Goal: Task Accomplishment & Management: Manage account settings

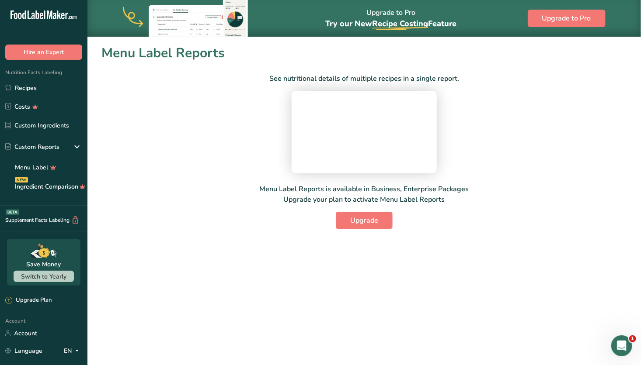
click at [56, 122] on link "Custom Ingredients" at bounding box center [43, 125] width 87 height 17
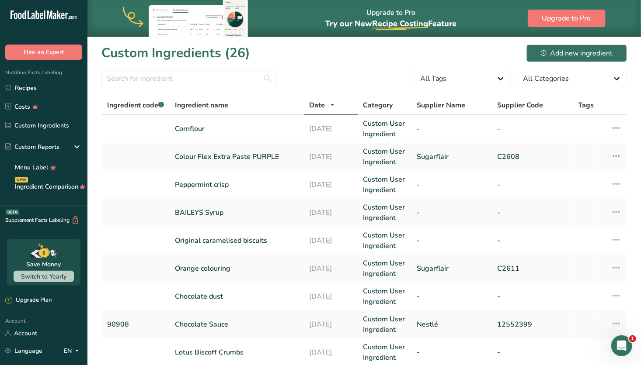
click at [57, 110] on link "Costs" at bounding box center [43, 106] width 87 height 17
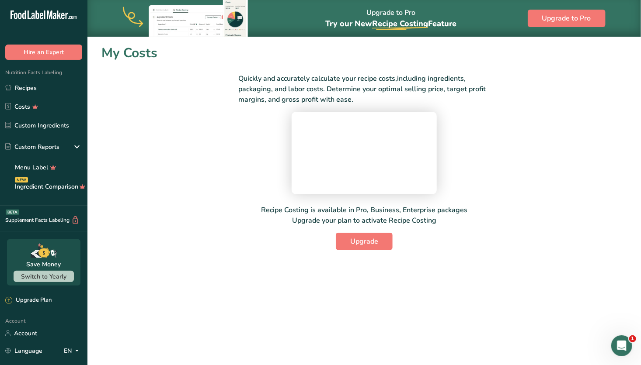
click at [59, 89] on link "Recipes" at bounding box center [43, 88] width 87 height 17
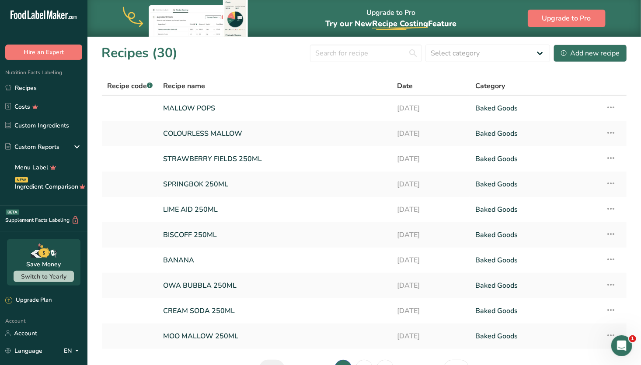
scroll to position [54, 0]
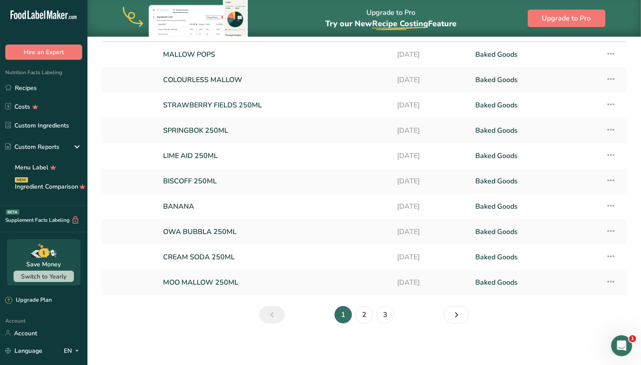
click at [54, 125] on link "Custom Ingredients" at bounding box center [43, 125] width 87 height 17
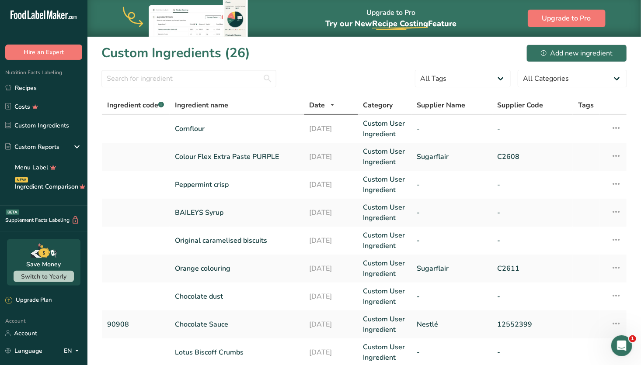
click at [233, 156] on link "Colour Flex Extra Paste PURPLE" at bounding box center [237, 157] width 124 height 10
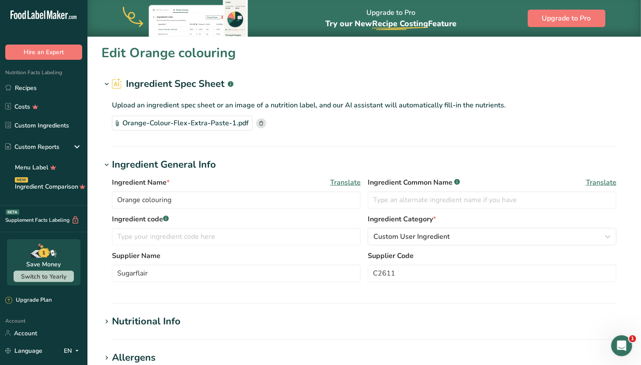
type input "Colour Flex Extra Paste PURPLE"
type input "C2608"
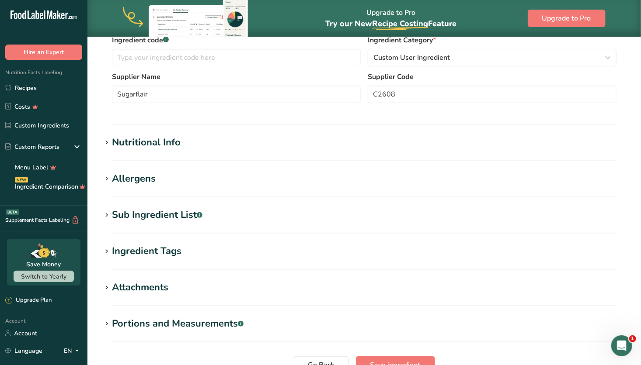
scroll to position [190, 0]
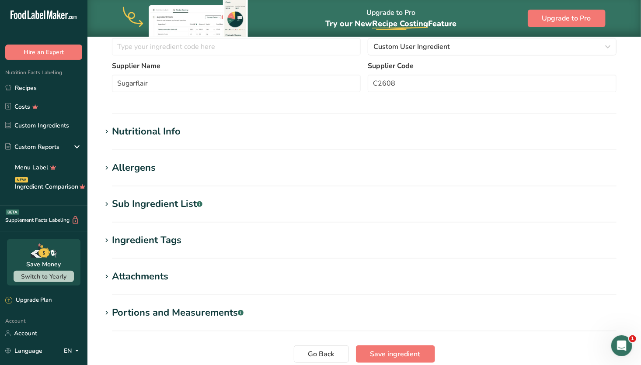
click at [212, 161] on h1 "Allergens" at bounding box center [363, 168] width 525 height 14
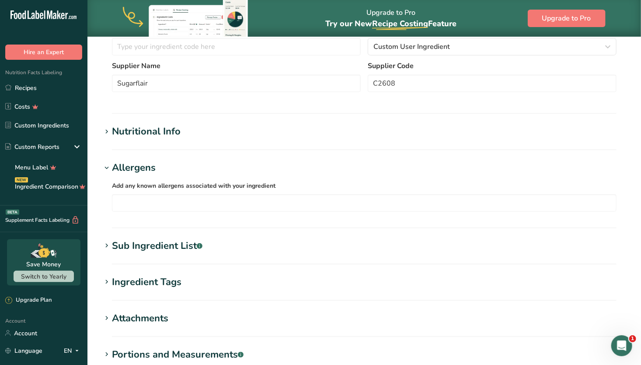
click at [212, 164] on h1 "Allergens" at bounding box center [363, 168] width 525 height 14
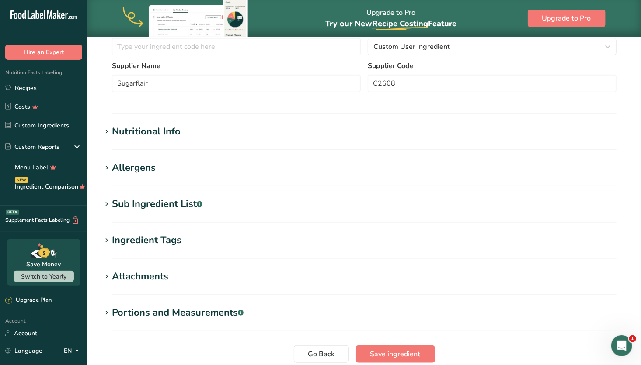
scroll to position [0, 0]
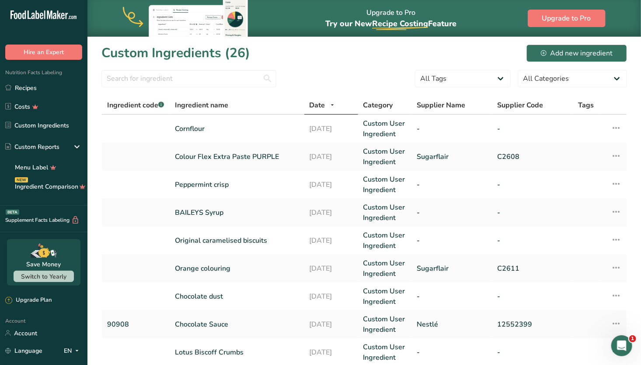
scroll to position [58, 0]
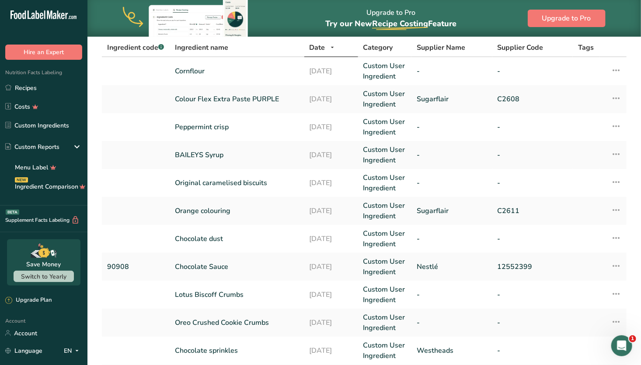
click at [219, 215] on link "Orange colouring" at bounding box center [237, 211] width 124 height 10
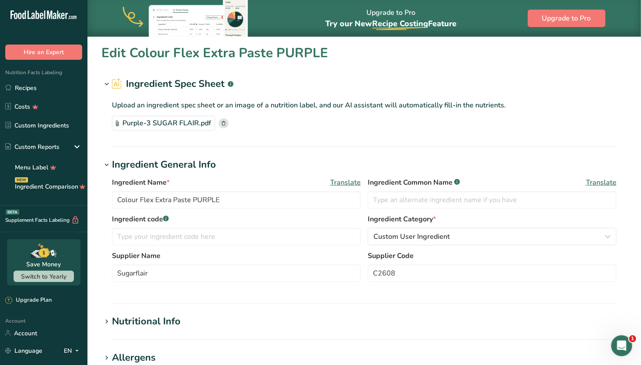
type input "Orange colouring"
type input "C2611"
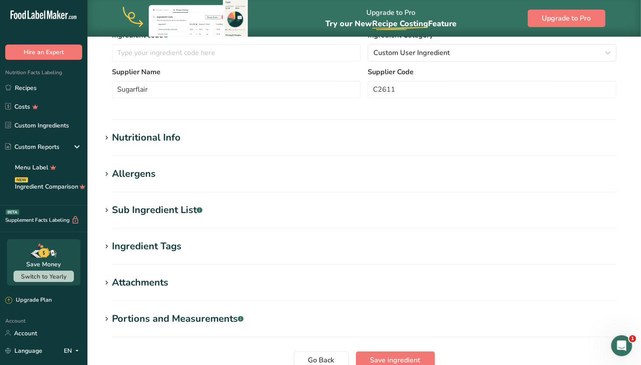
scroll to position [242, 0]
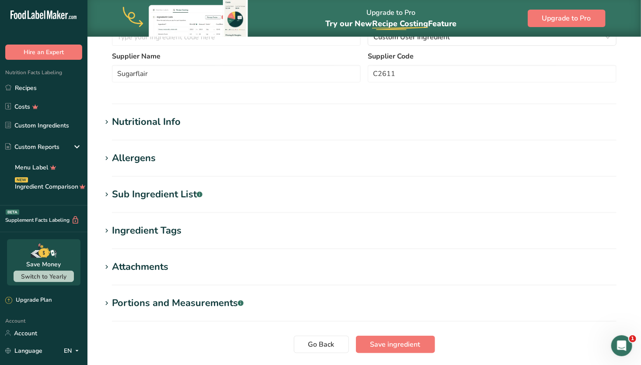
click at [199, 157] on h1 "Allergens" at bounding box center [363, 158] width 525 height 14
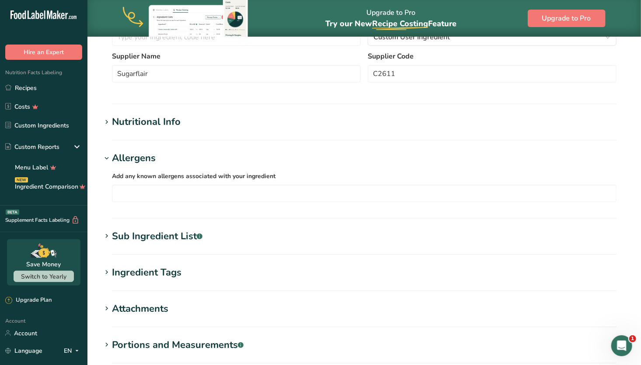
click at [199, 157] on h1 "Allergens" at bounding box center [363, 158] width 525 height 14
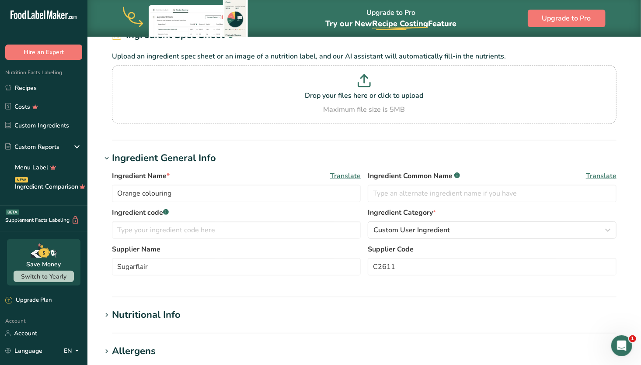
scroll to position [0, 0]
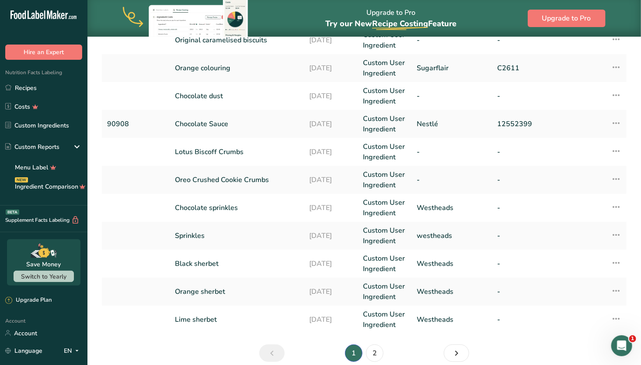
scroll to position [222, 0]
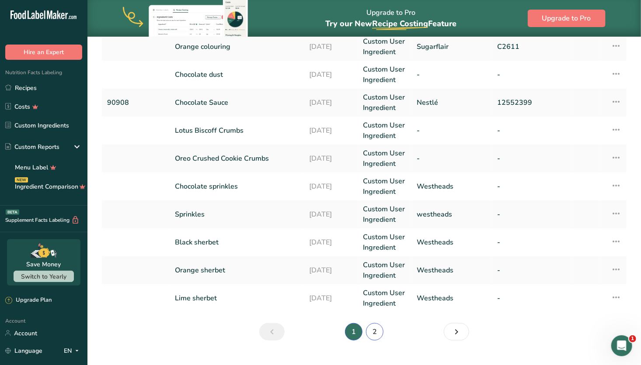
click at [368, 330] on link "2" at bounding box center [374, 332] width 17 height 17
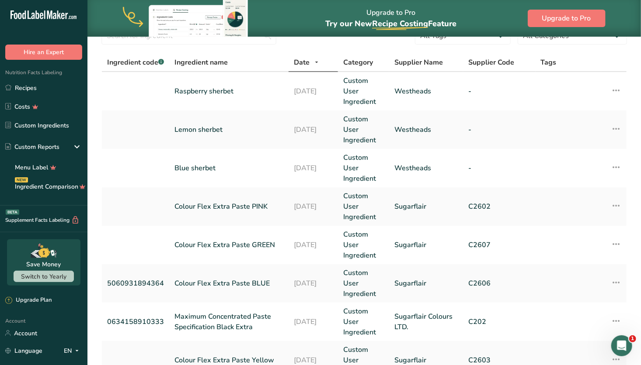
scroll to position [43, 0]
click at [252, 205] on link "Colour Flex Extra Paste PINK" at bounding box center [228, 206] width 109 height 10
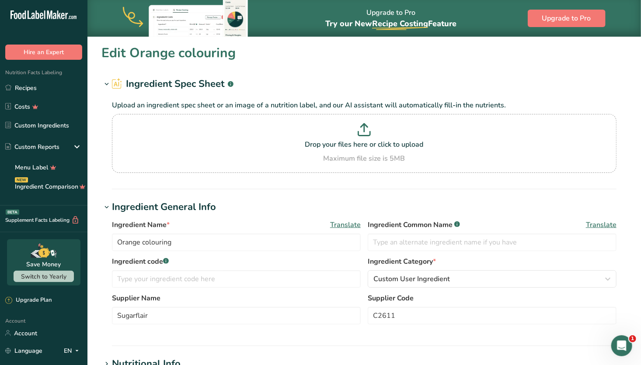
type input "Colour Flex Extra Paste PINK"
type input "C2602"
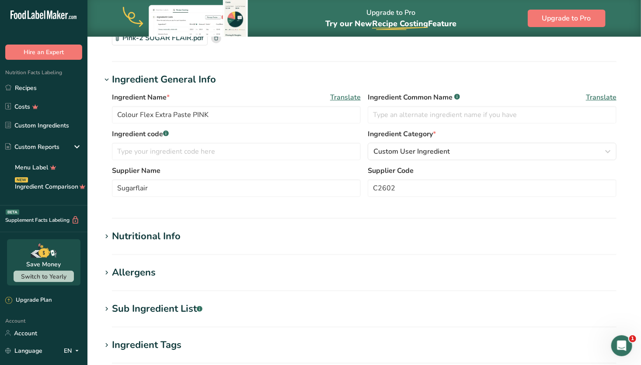
scroll to position [86, 0]
click at [173, 267] on h1 "Allergens" at bounding box center [363, 272] width 525 height 14
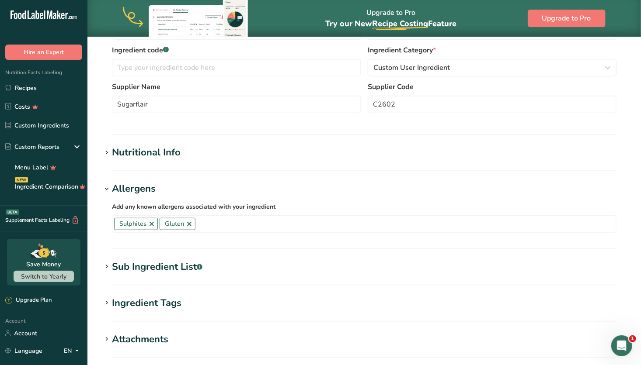
scroll to position [177, 0]
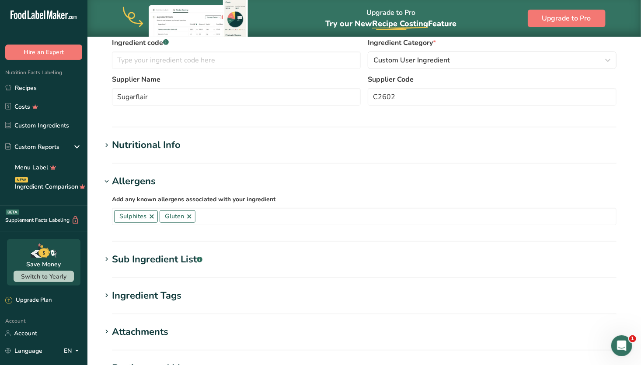
click at [181, 255] on div "Sub Ingredient List .a-a{fill:#347362;}.b-a{fill:#fff;}" at bounding box center [157, 260] width 90 height 14
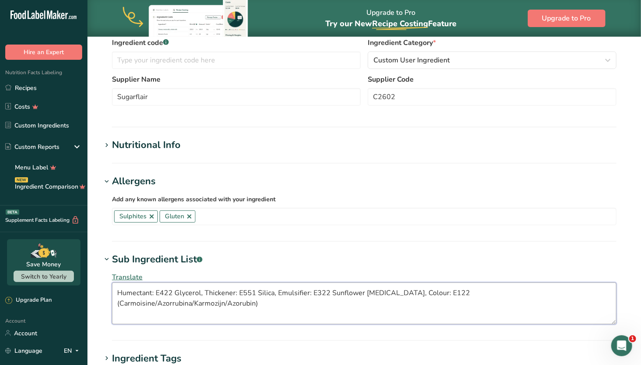
drag, startPoint x: 580, startPoint y: 291, endPoint x: 105, endPoint y: 287, distance: 474.8
click at [105, 287] on div "Translate Humectant: E422 Glycerol, Thickener: E551 Silica, Emulsifier: E322 Su…" at bounding box center [363, 298] width 525 height 63
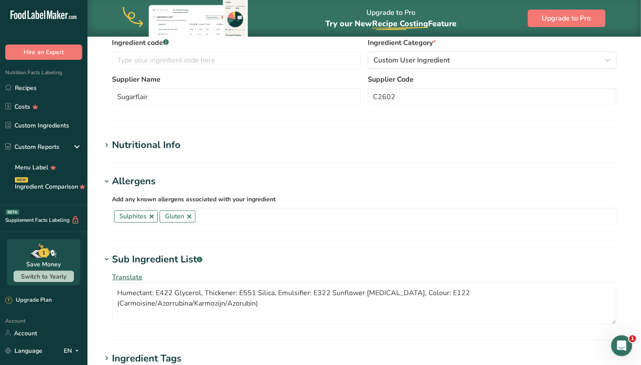
drag, startPoint x: 553, startPoint y: 106, endPoint x: 271, endPoint y: 209, distance: 300.1
click at [553, 106] on div "Supplier Name Sugarflair Supplier Code C2602" at bounding box center [364, 92] width 505 height 37
click at [153, 216] on link at bounding box center [151, 216] width 7 height 7
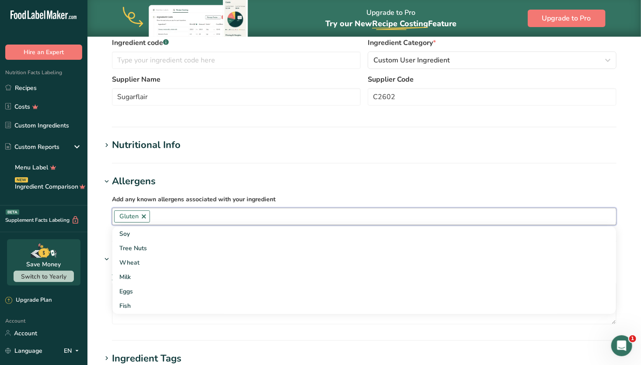
click at [146, 216] on link at bounding box center [143, 216] width 7 height 7
click at [328, 175] on h1 "Allergens" at bounding box center [363, 181] width 525 height 14
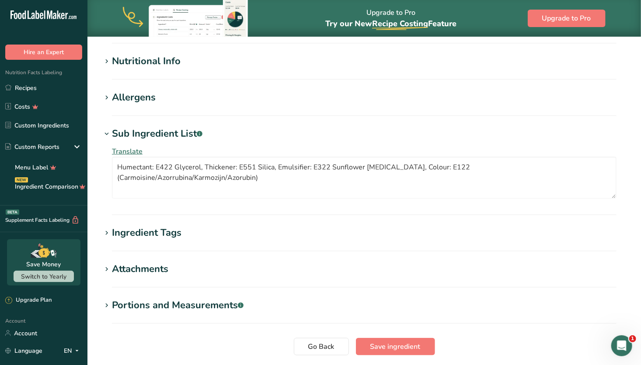
scroll to position [325, 0]
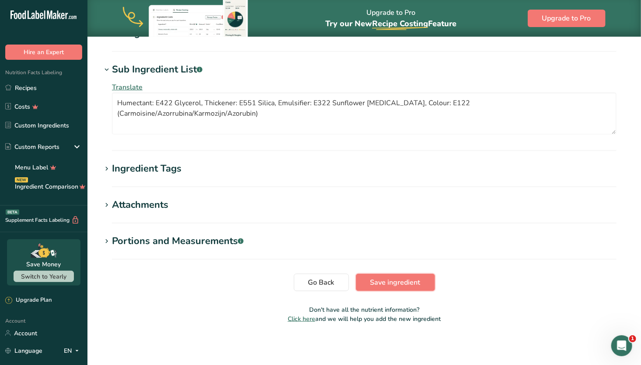
click at [393, 285] on span "Save ingredient" at bounding box center [395, 283] width 50 height 10
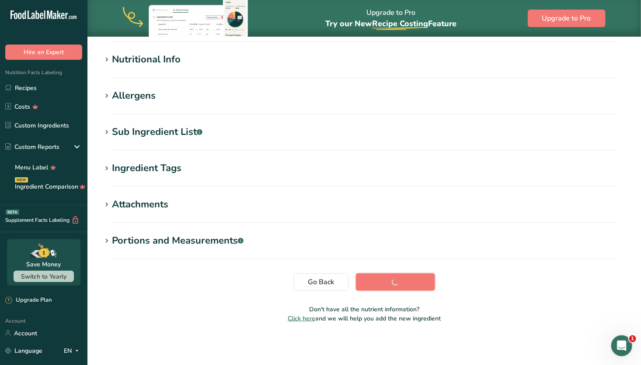
scroll to position [97, 0]
